Goal: Task Accomplishment & Management: Complete application form

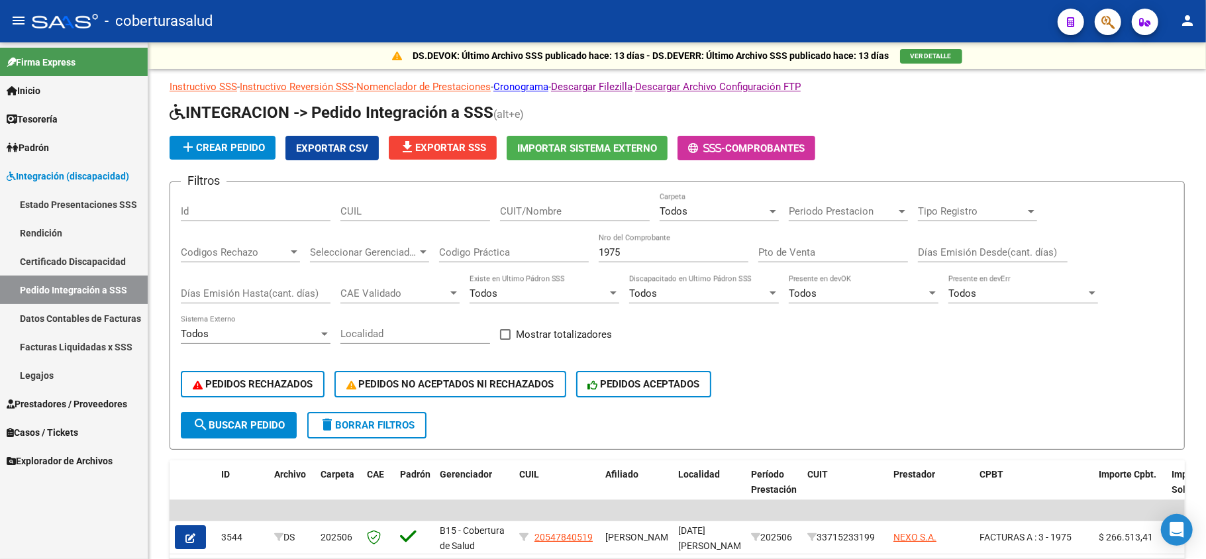
scroll to position [88, 0]
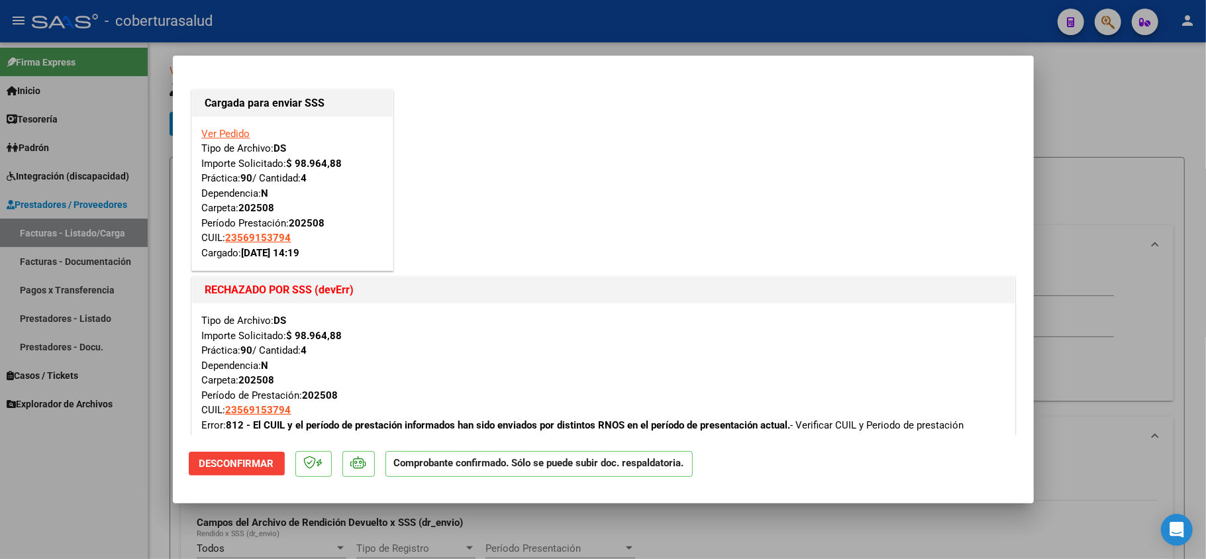
scroll to position [728, 0]
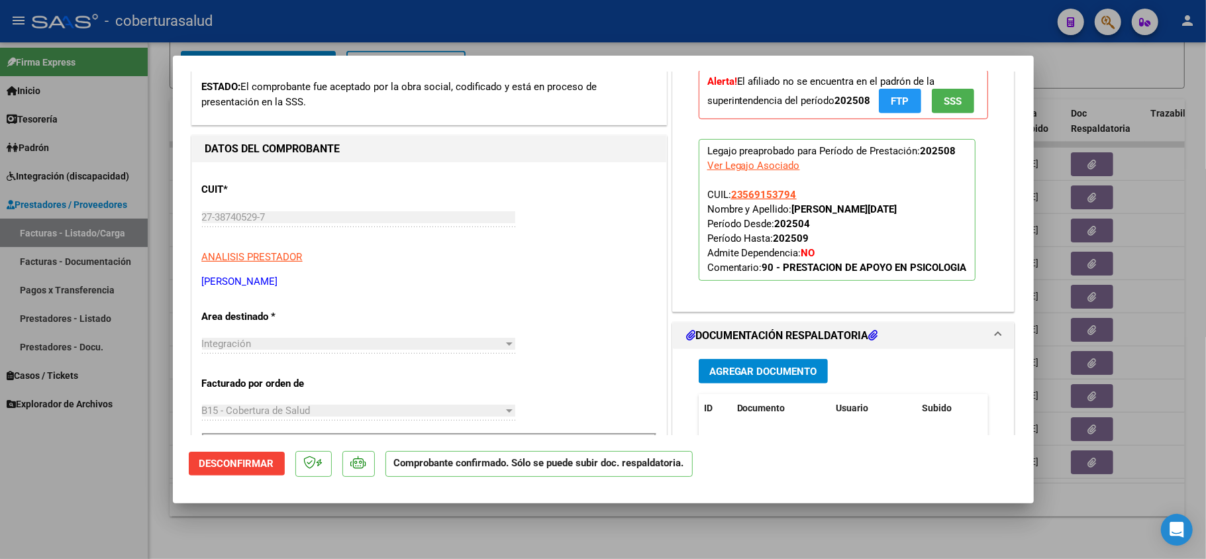
click at [269, 523] on div at bounding box center [603, 279] width 1206 height 559
type input "$ 0,00"
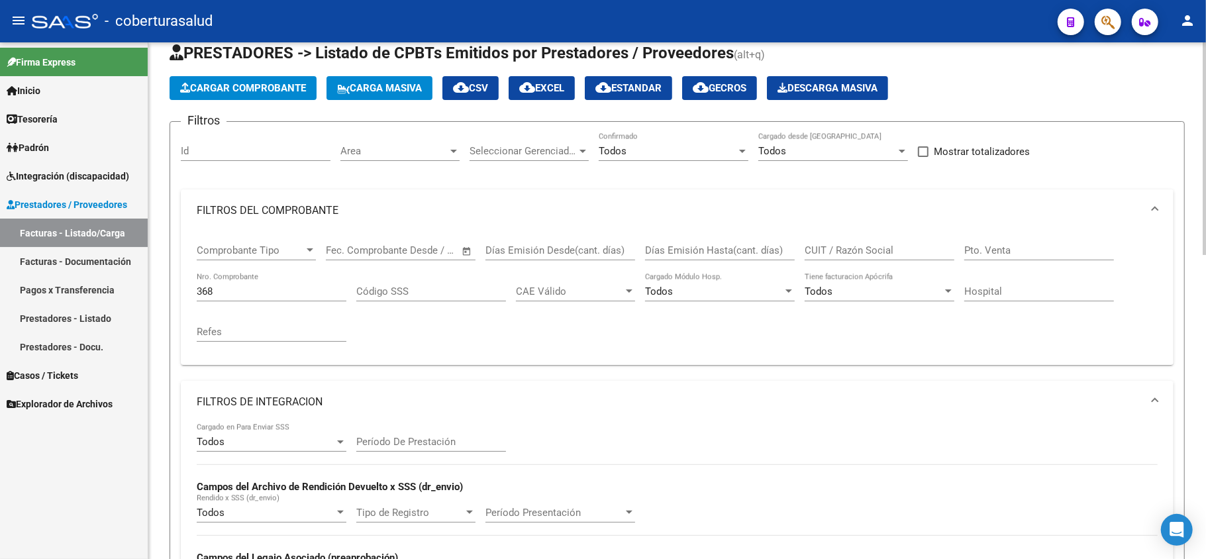
scroll to position [22, 0]
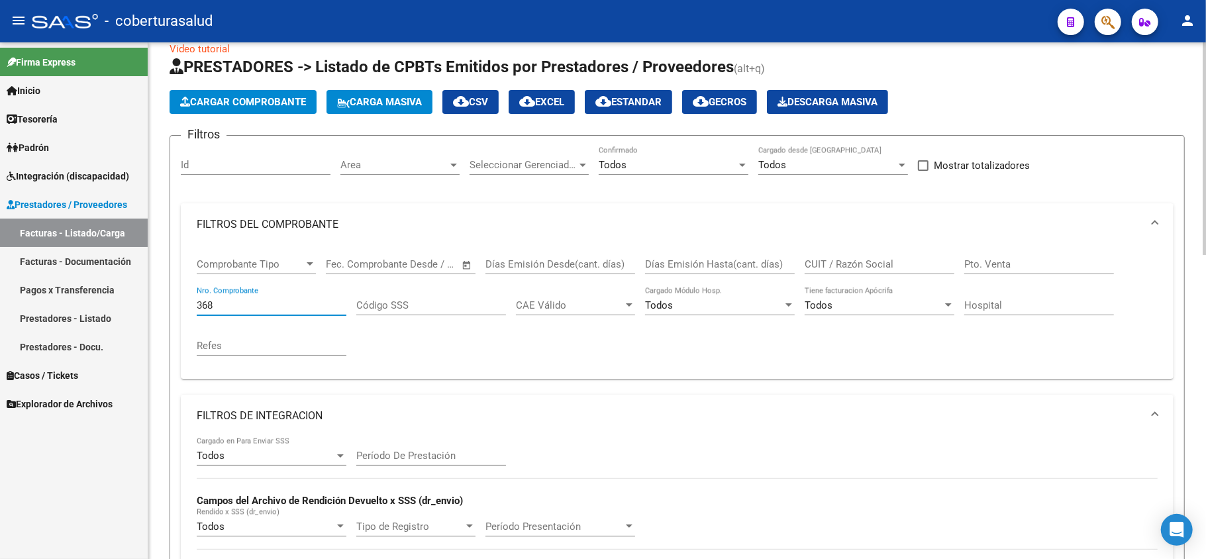
drag, startPoint x: 256, startPoint y: 303, endPoint x: 177, endPoint y: 289, distance: 79.2
click at [177, 289] on form "Filtros Id Area Area Seleccionar Gerenciador Seleccionar Gerenciador Todos Conf…" at bounding box center [676, 463] width 1015 height 657
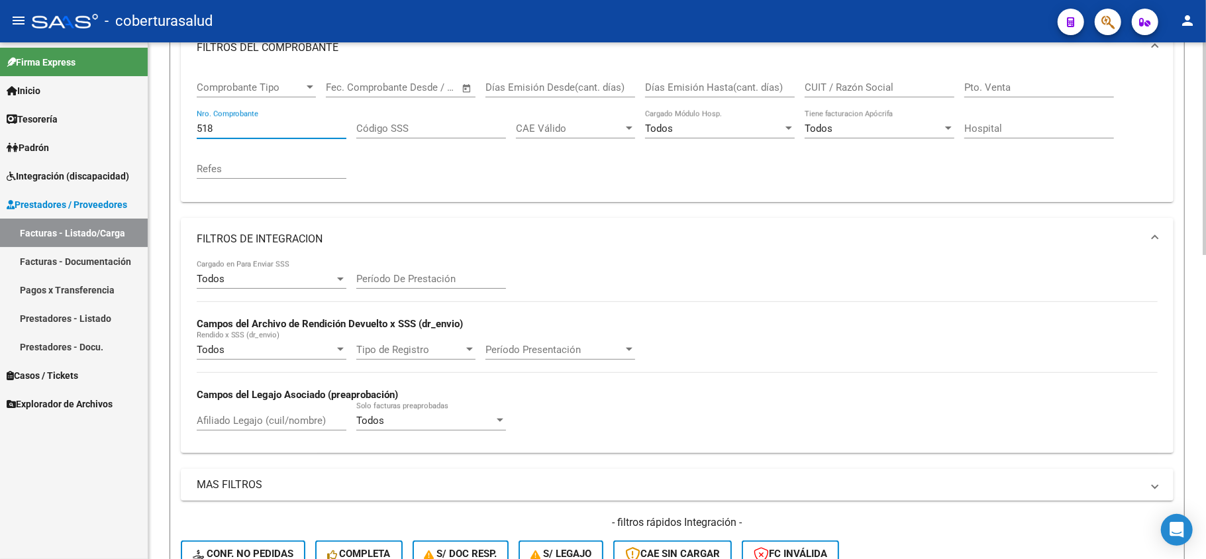
scroll to position [287, 0]
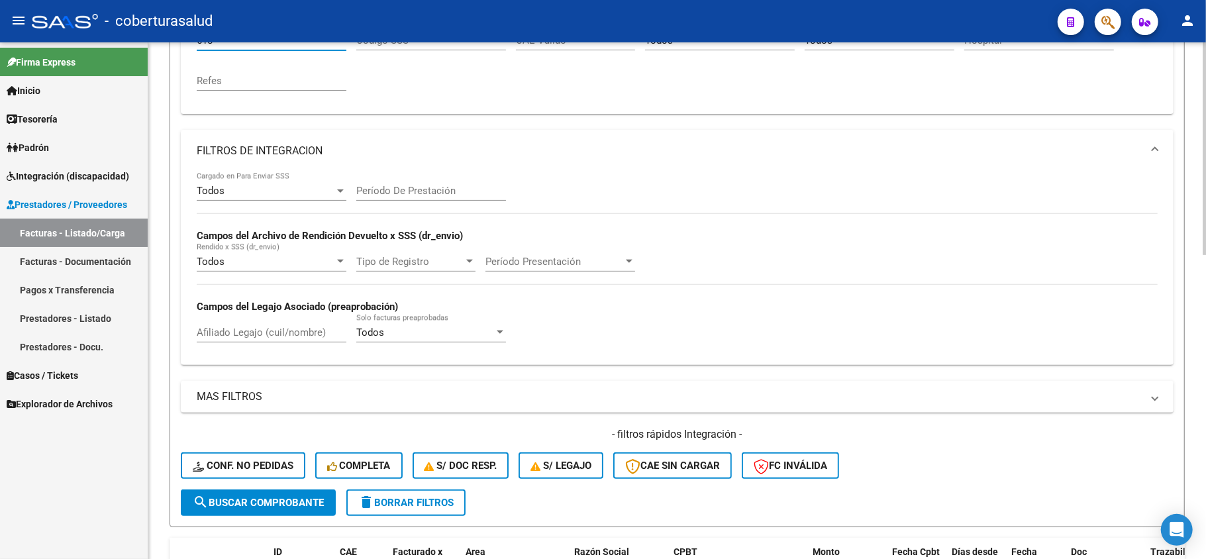
type input "518"
click at [236, 506] on span "search Buscar Comprobante" at bounding box center [258, 503] width 131 height 12
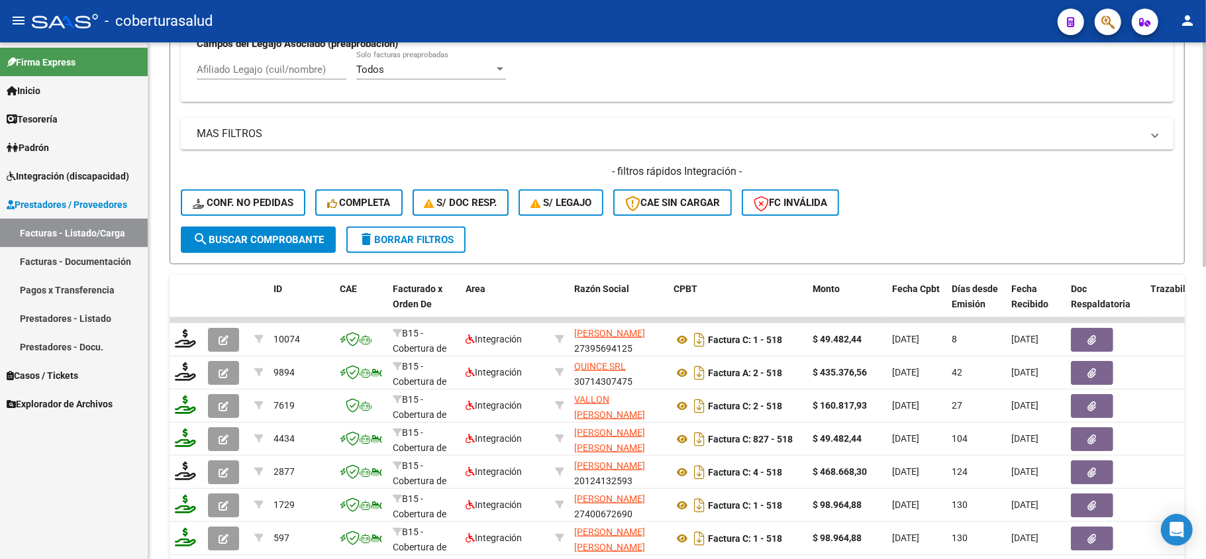
scroll to position [551, 0]
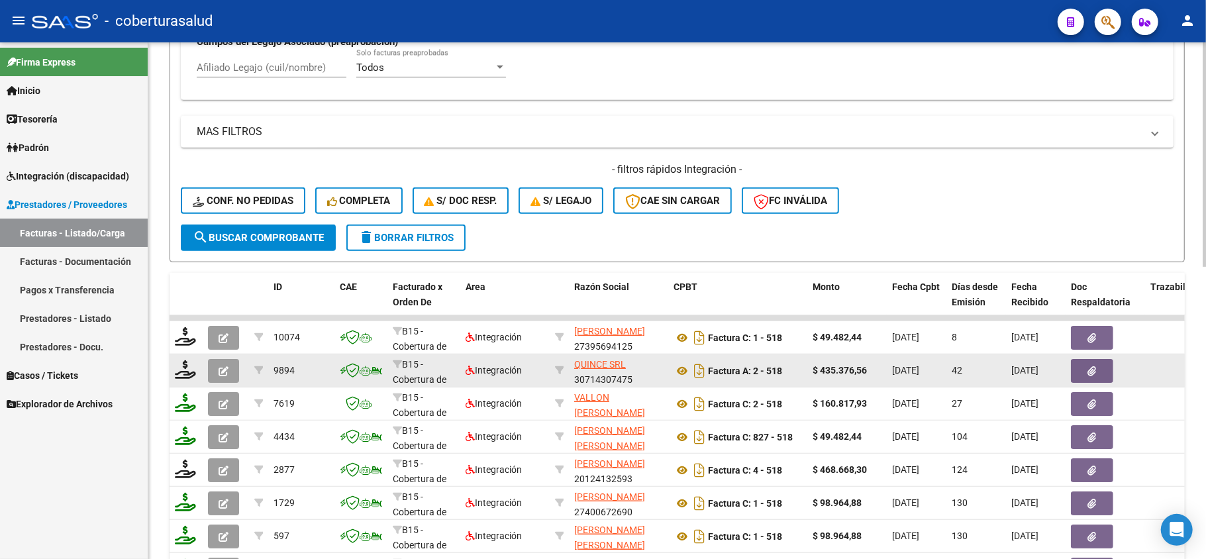
click at [218, 373] on icon "button" at bounding box center [223, 371] width 10 height 10
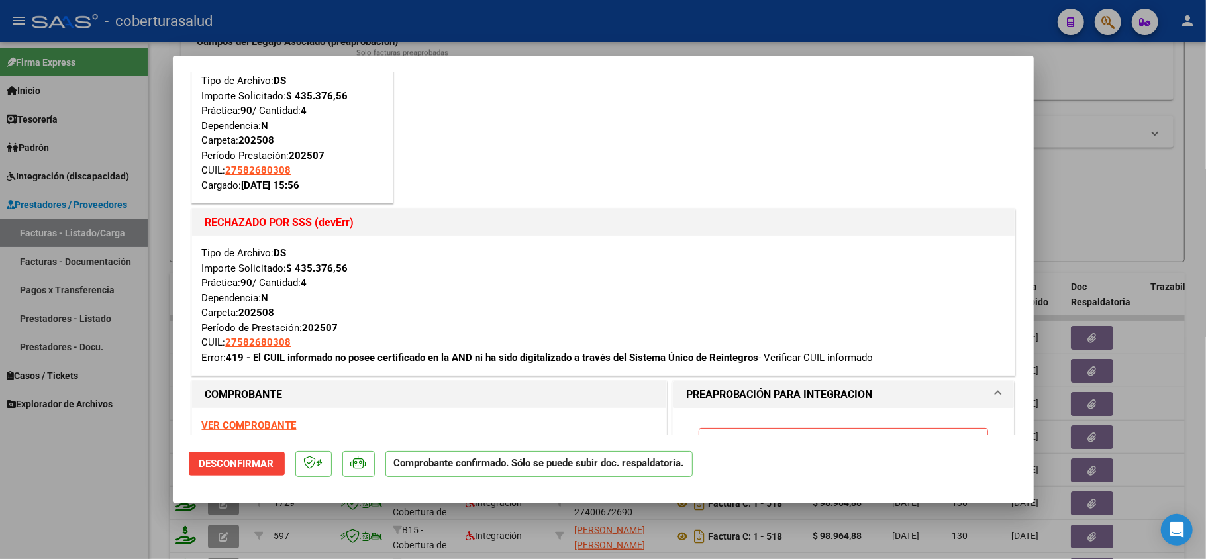
scroll to position [176, 0]
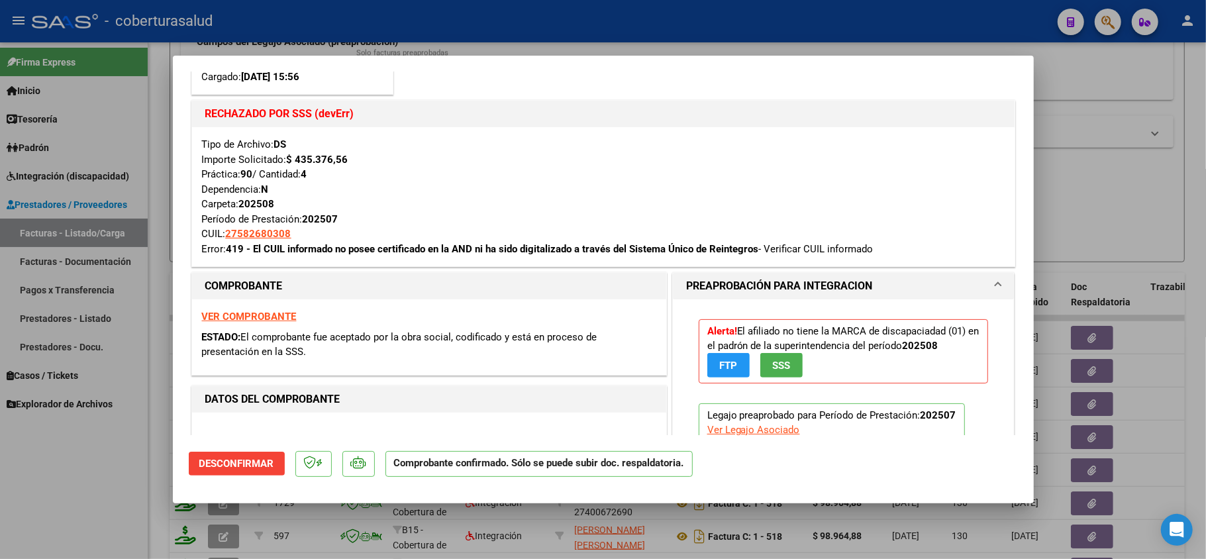
drag, startPoint x: 199, startPoint y: 250, endPoint x: 763, endPoint y: 250, distance: 564.7
click at [763, 250] on div "Tipo de Archivo: DS Importe Solicitado: $ 435.376,56 Práctica: 90 / Cantidad: 4…" at bounding box center [603, 196] width 822 height 139
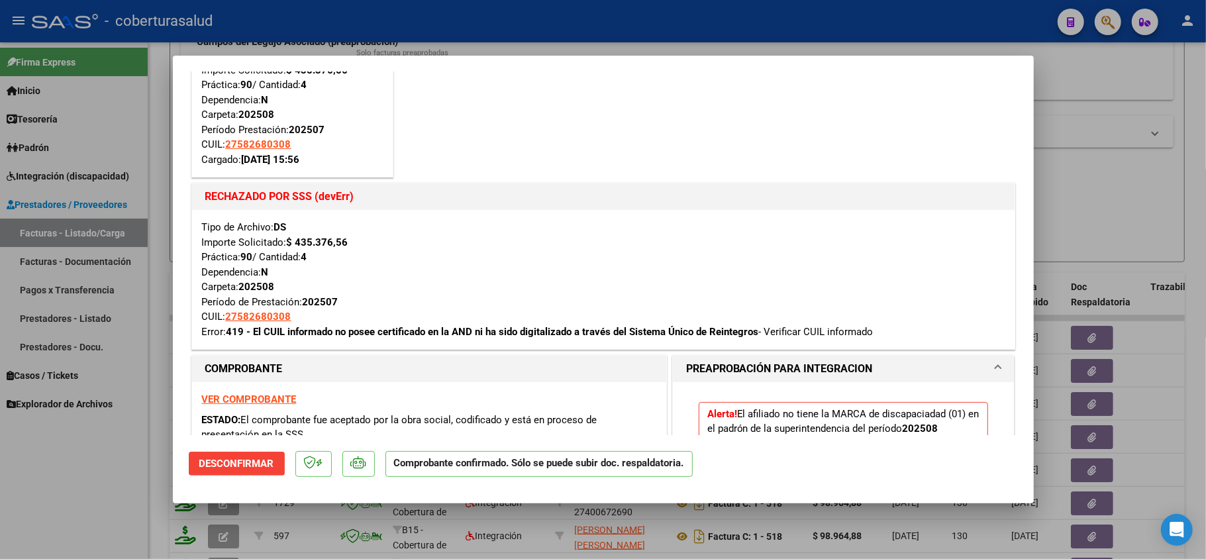
scroll to position [88, 0]
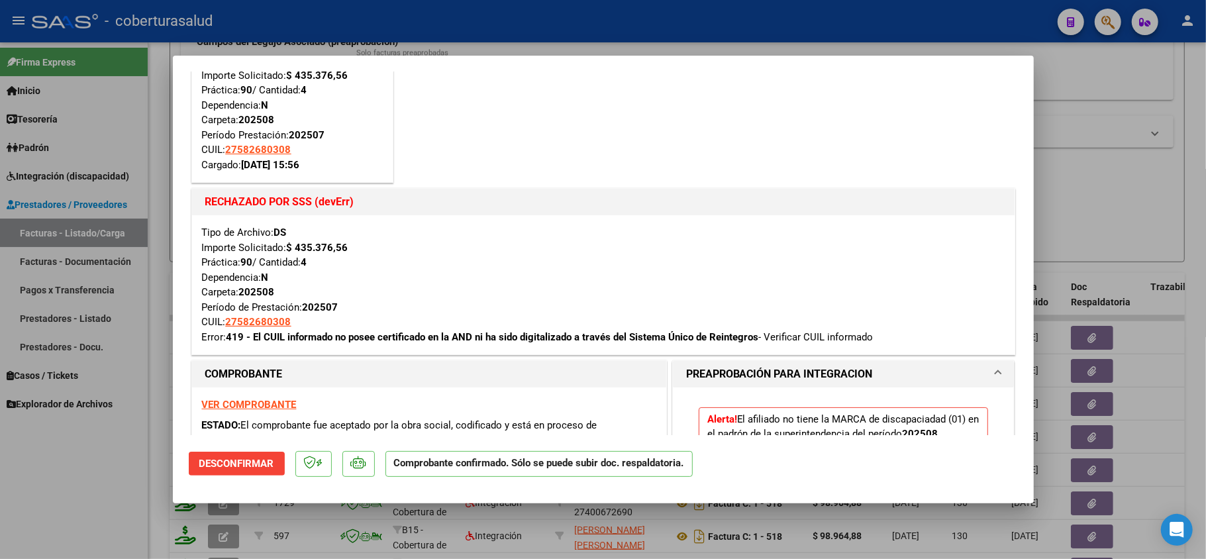
drag, startPoint x: 538, startPoint y: 340, endPoint x: 244, endPoint y: 263, distance: 303.6
click at [144, 440] on div at bounding box center [603, 279] width 1206 height 559
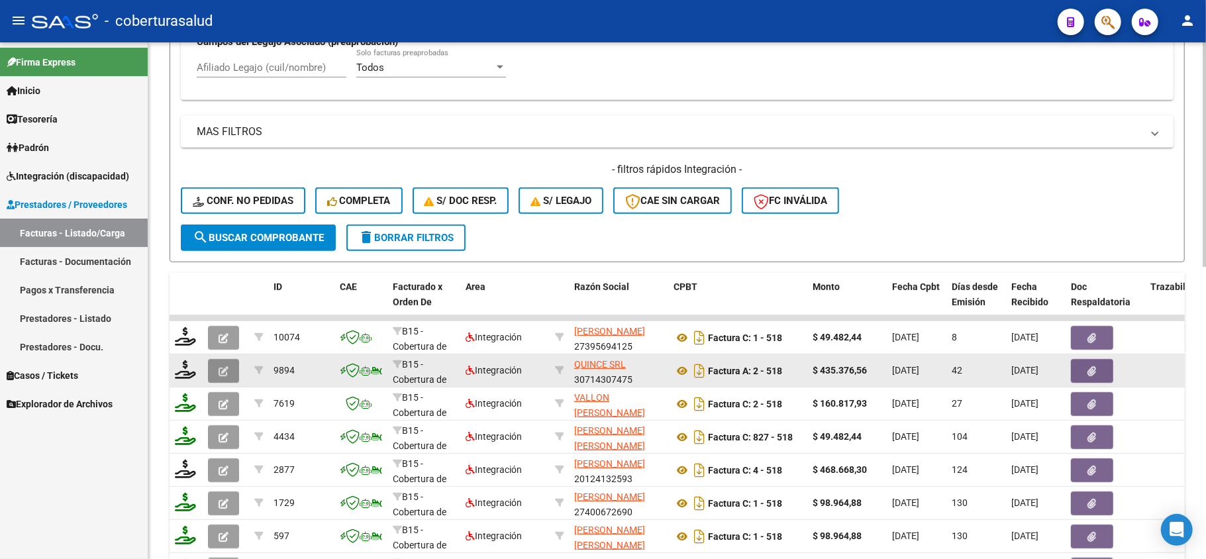
click at [229, 373] on button "button" at bounding box center [223, 371] width 31 height 24
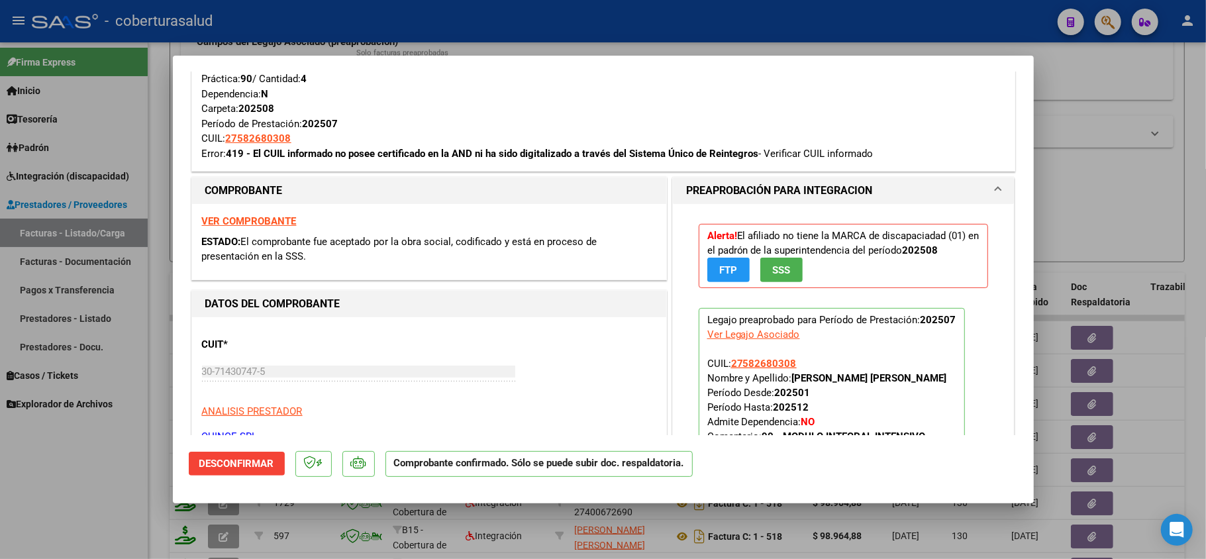
scroll to position [275, 0]
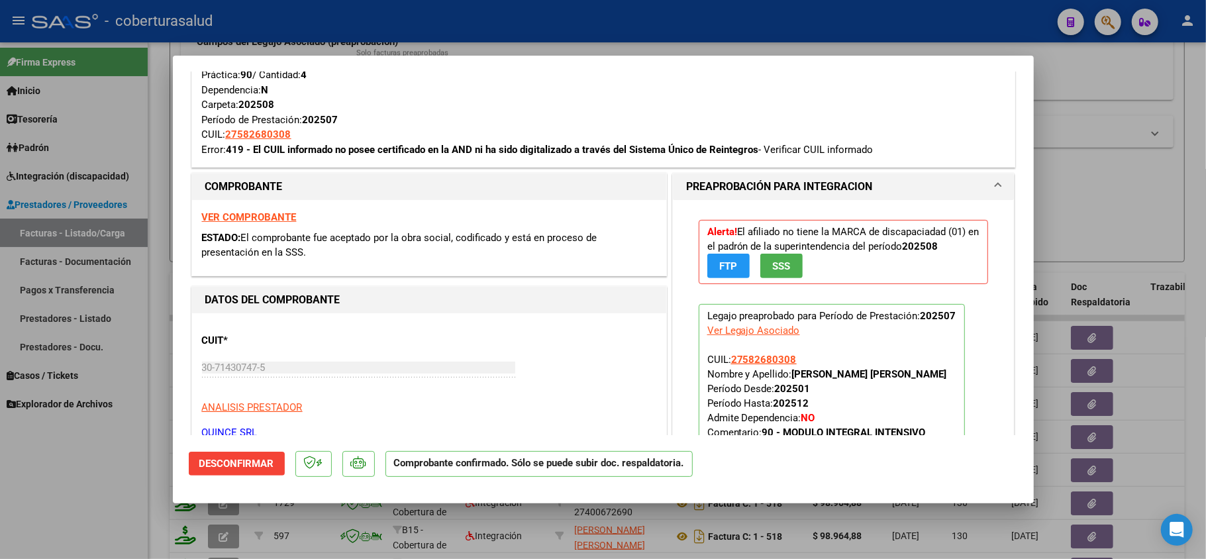
drag, startPoint x: 250, startPoint y: 424, endPoint x: 761, endPoint y: 144, distance: 581.9
click at [759, 144] on strong "419 - El CUIL informado no posee certificado en la AND ni ha sido digitalizado …" at bounding box center [492, 150] width 532 height 12
copy strong "El CUIL informado no posee certificado en la AND ni ha sido digitalizado a trav…"
